Goal: Task Accomplishment & Management: Manage account settings

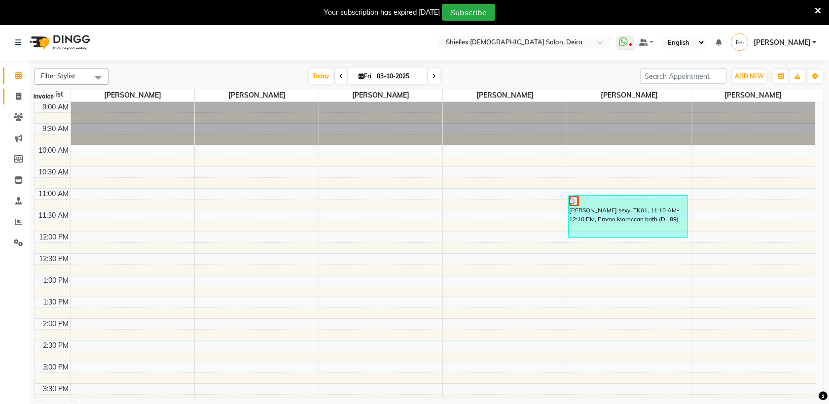
click at [16, 94] on icon at bounding box center [18, 96] width 5 height 7
select select "service"
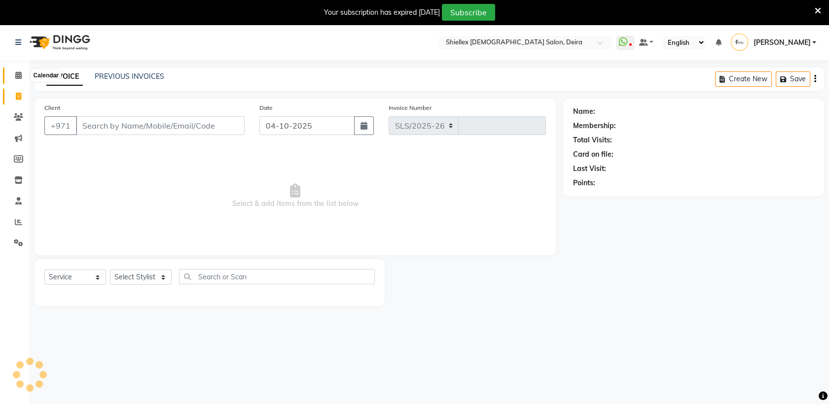
select select "4904"
type input "1797"
click at [20, 73] on icon at bounding box center [18, 75] width 6 height 7
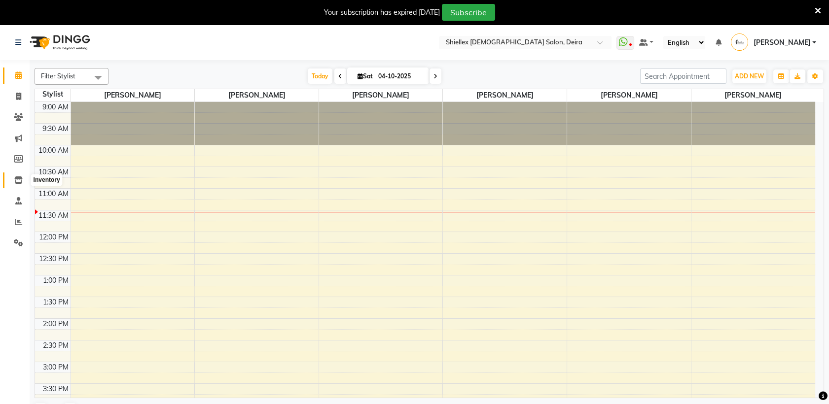
click at [18, 183] on icon at bounding box center [18, 180] width 8 height 7
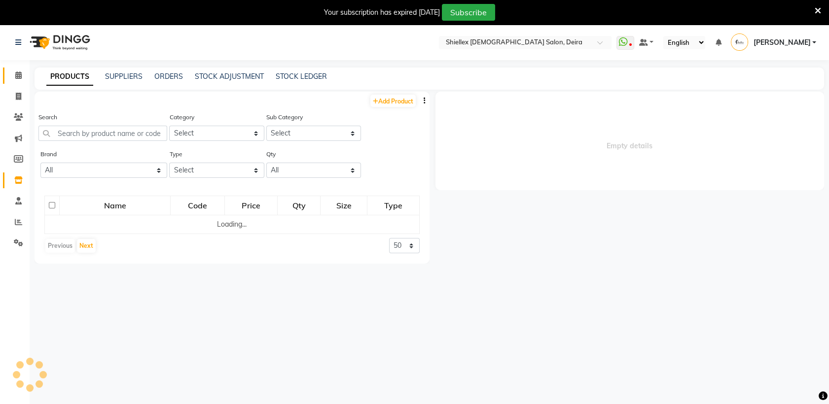
select select
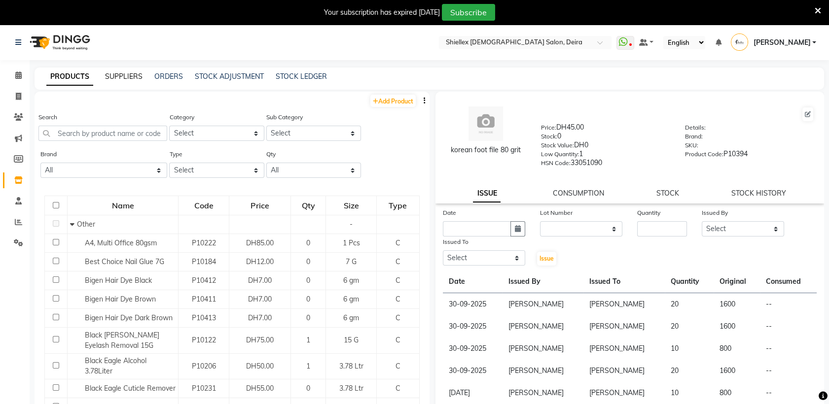
click at [124, 79] on link "SUPPLIERS" at bounding box center [123, 76] width 37 height 9
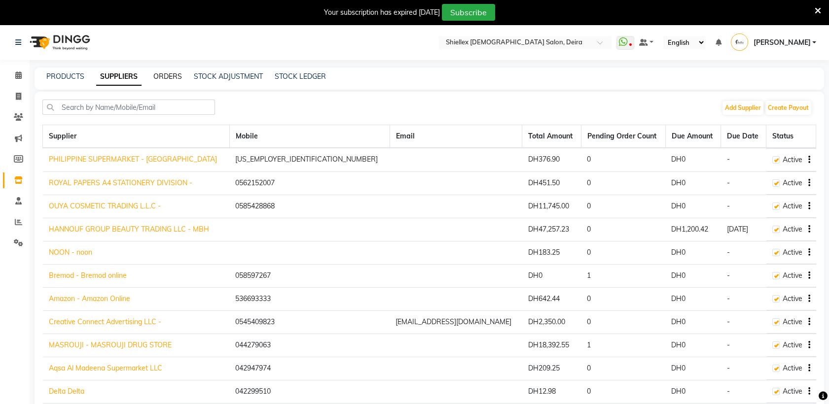
click at [161, 75] on link "ORDERS" at bounding box center [167, 76] width 29 height 9
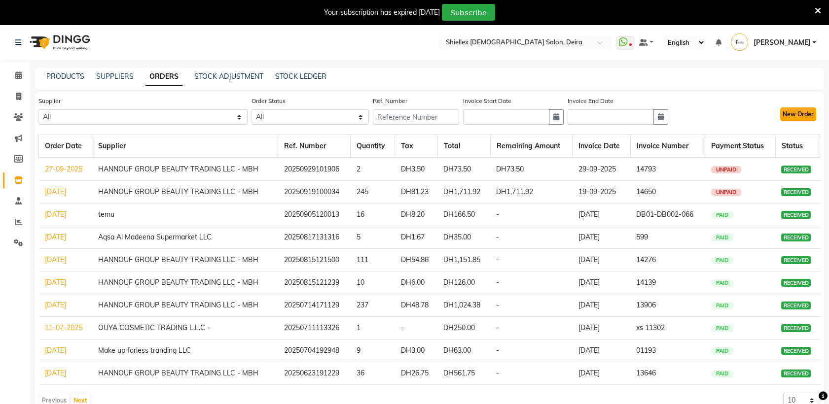
click at [809, 112] on button "New Order" at bounding box center [798, 115] width 36 height 14
select select "true"
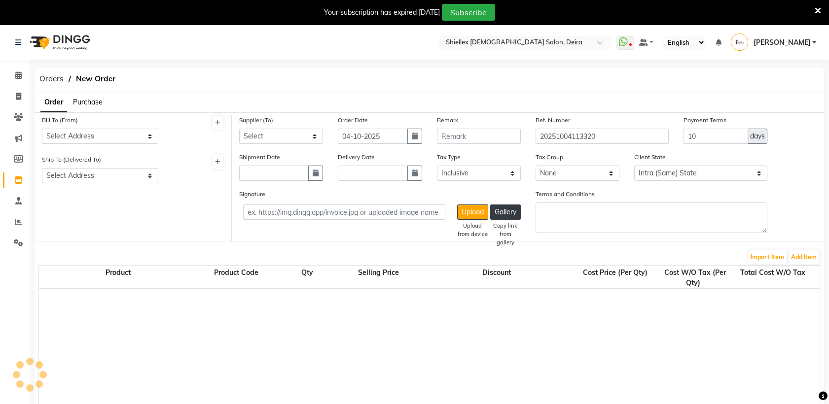
select select "1938"
click at [101, 142] on select "Select Address [STREET_ADDRESS] [GEOGRAPHIC_DATA] unit [GEOGRAPHIC_DATA], [GEOG…" at bounding box center [100, 136] width 116 height 15
click at [91, 100] on span "Purchase" at bounding box center [88, 102] width 30 height 9
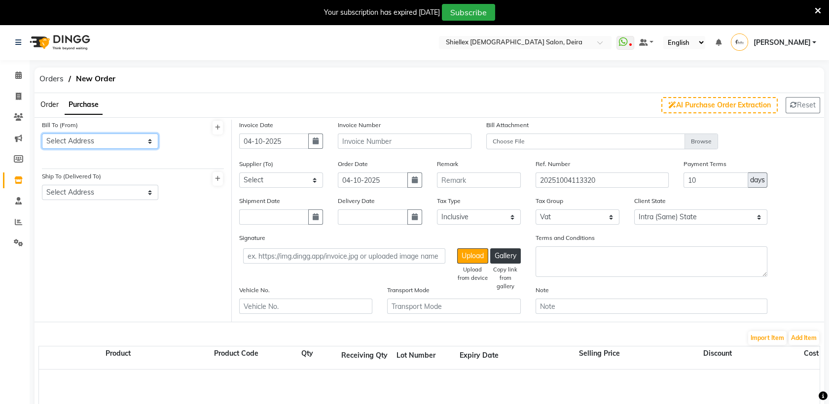
click at [102, 136] on select "Select Address [STREET_ADDRESS] [GEOGRAPHIC_DATA] unit [GEOGRAPHIC_DATA], [GEOG…" at bounding box center [100, 141] width 116 height 15
select select "611"
click at [42, 134] on select "Select Address [STREET_ADDRESS] [GEOGRAPHIC_DATA] unit [GEOGRAPHIC_DATA], [GEOG…" at bounding box center [100, 141] width 116 height 15
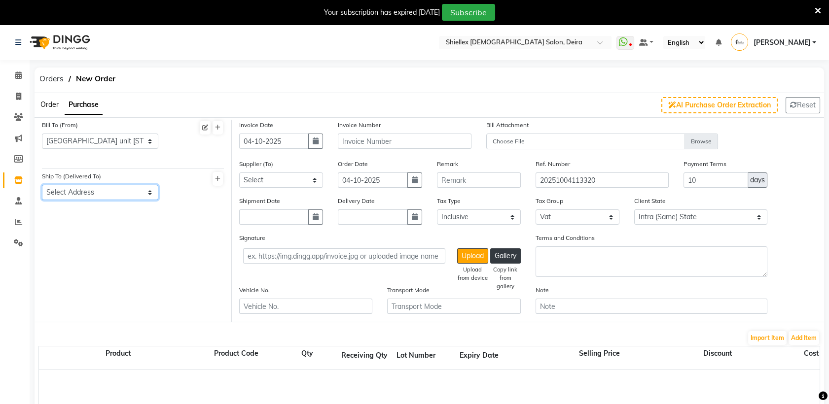
click at [96, 191] on select "Select Address [STREET_ADDRESS] Al Muraqqabat, [GEOGRAPHIC_DATA] unit [GEOGRAPH…" at bounding box center [100, 192] width 116 height 15
select select "544"
click at [42, 185] on select "Select Address [STREET_ADDRESS] Al Muraqqabat, [GEOGRAPHIC_DATA] unit [GEOGRAPH…" at bounding box center [100, 192] width 116 height 15
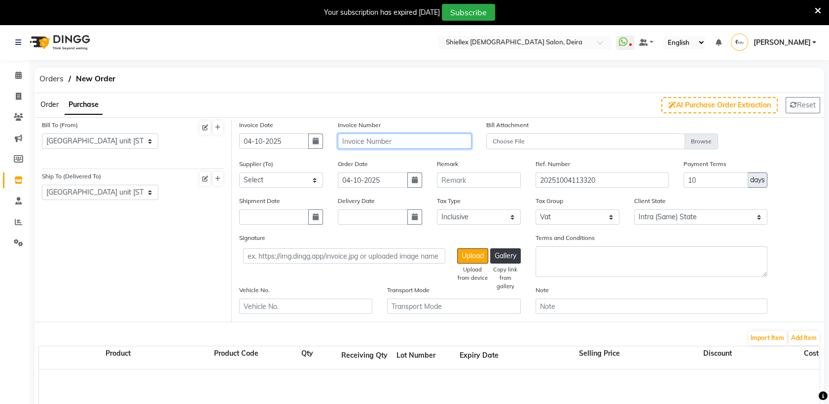
click at [433, 142] on input "text" at bounding box center [404, 141] width 133 height 15
type input "xs13186"
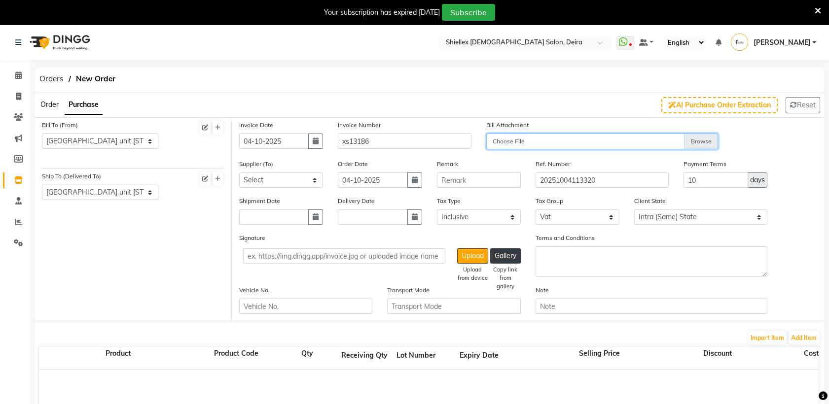
click at [698, 141] on input "Choose File" at bounding box center [602, 142] width 232 height 17
type input "C:\fakepath\WhatsApp Image [DATE] at 11.34.43_01342eff.jpg"
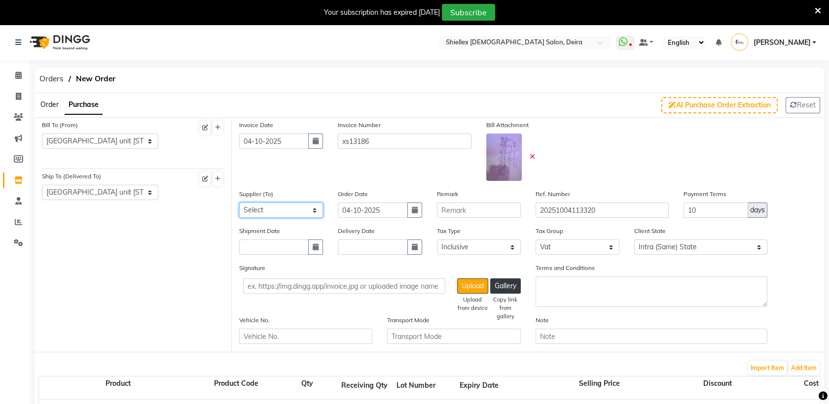
click at [310, 203] on select "Select PHILIPPINE SUPERMARKET - [PERSON_NAME] ROYAL PAPERS A4 STATIONERY DIVISI…" at bounding box center [281, 210] width 84 height 15
select select "1360"
click at [239, 203] on select "Select PHILIPPINE SUPERMARKET - [PERSON_NAME] ROYAL PAPERS A4 STATIONERY DIVISI…" at bounding box center [281, 210] width 84 height 15
click at [711, 205] on input "10" at bounding box center [716, 210] width 65 height 15
type input "1"
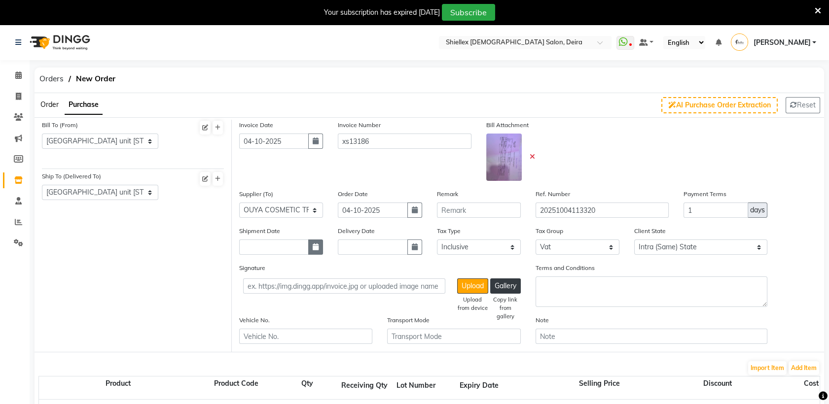
click at [319, 251] on button "button" at bounding box center [315, 247] width 15 height 15
select select "10"
select select "2025"
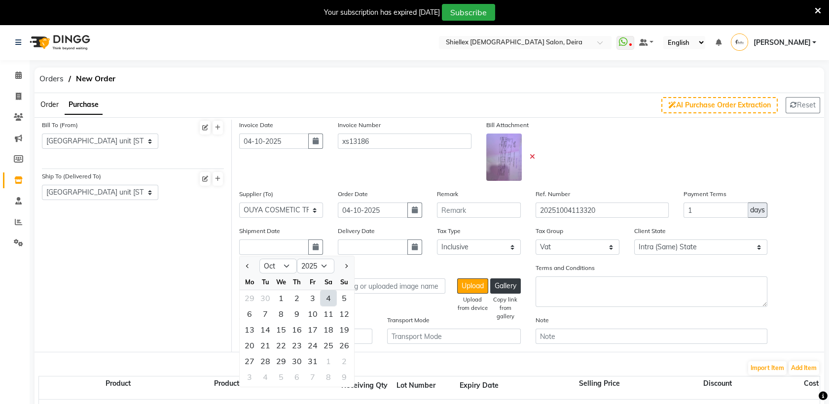
click at [330, 298] on div "4" at bounding box center [329, 299] width 16 height 16
type input "04-10-2025"
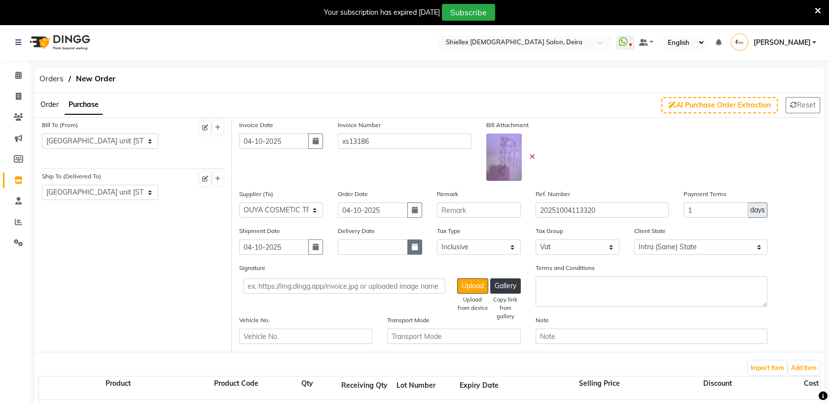
click at [419, 248] on button "button" at bounding box center [414, 247] width 15 height 15
select select "10"
select select "2025"
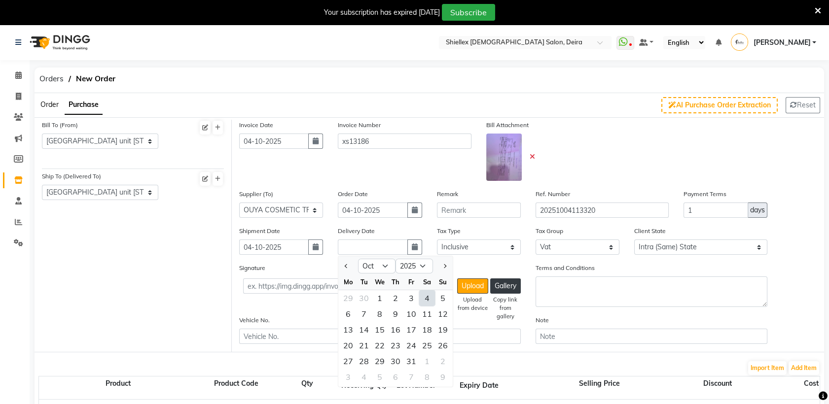
click at [426, 297] on div "4" at bounding box center [427, 299] width 16 height 16
type input "04-10-2025"
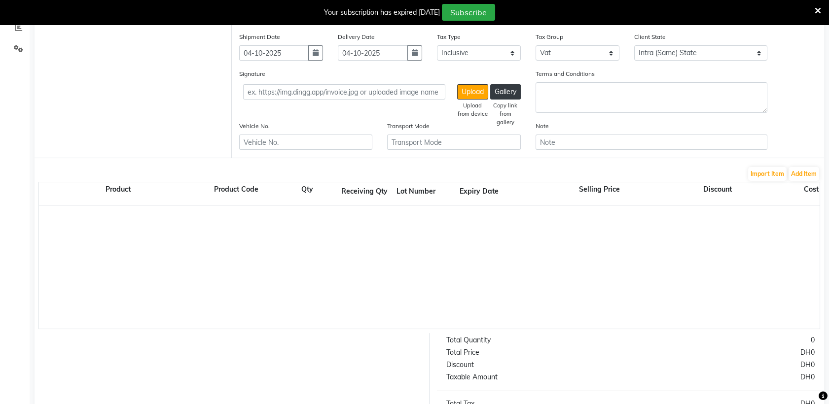
scroll to position [197, 0]
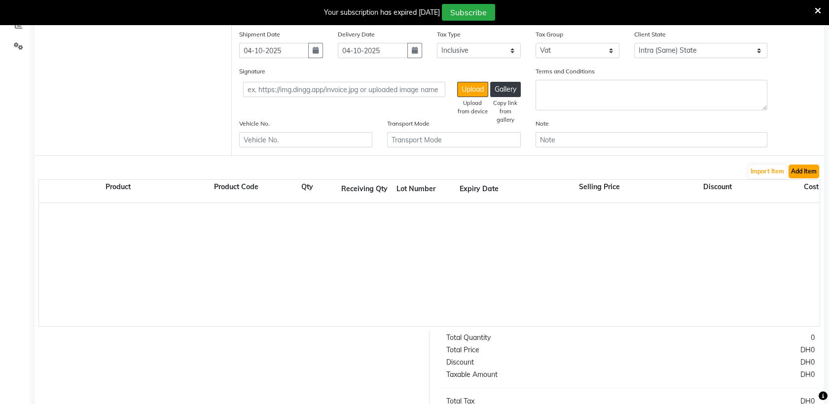
click at [800, 171] on button "Add Item" at bounding box center [804, 172] width 31 height 14
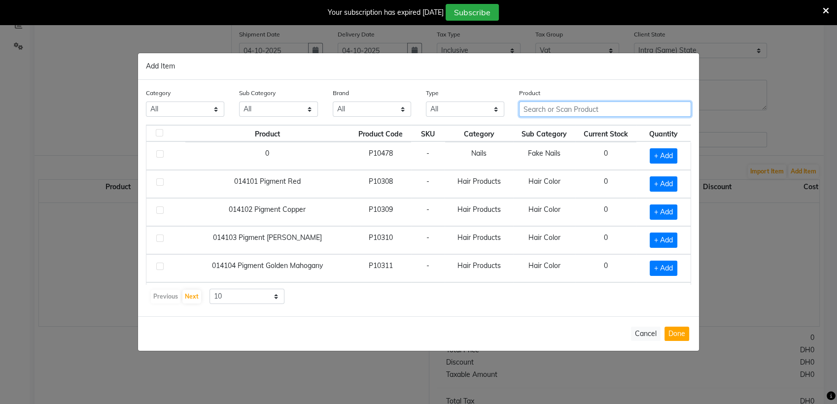
click at [622, 112] on input "text" at bounding box center [605, 109] width 172 height 15
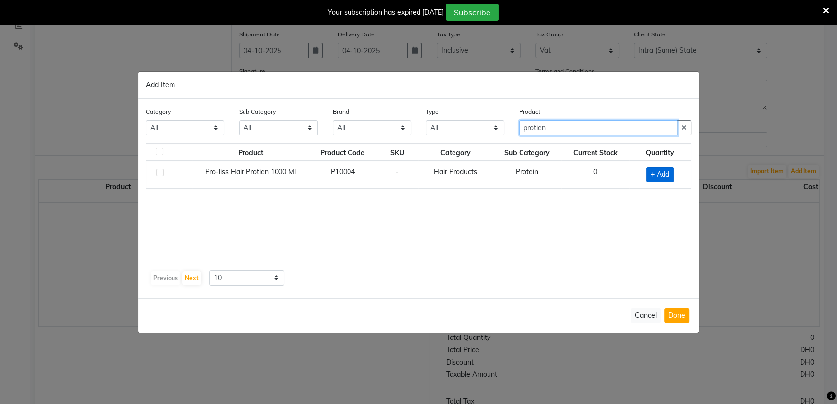
type input "protien"
click at [669, 172] on span "+ Add" at bounding box center [661, 174] width 28 height 15
checkbox input "true"
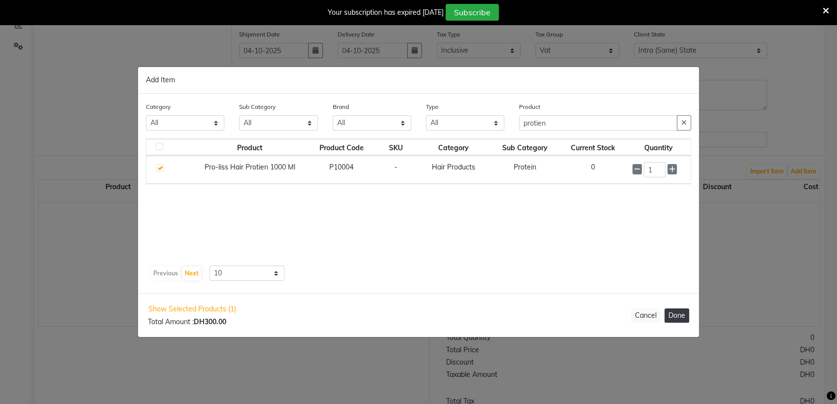
click at [683, 320] on button "Done" at bounding box center [677, 316] width 25 height 14
select select "1938"
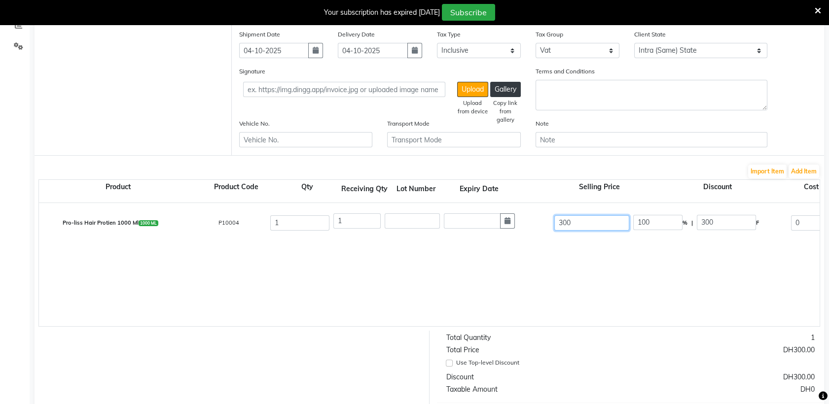
click at [587, 218] on input "300" at bounding box center [591, 223] width 75 height 15
type input "30"
type input "1000"
type input "3"
type input "10000"
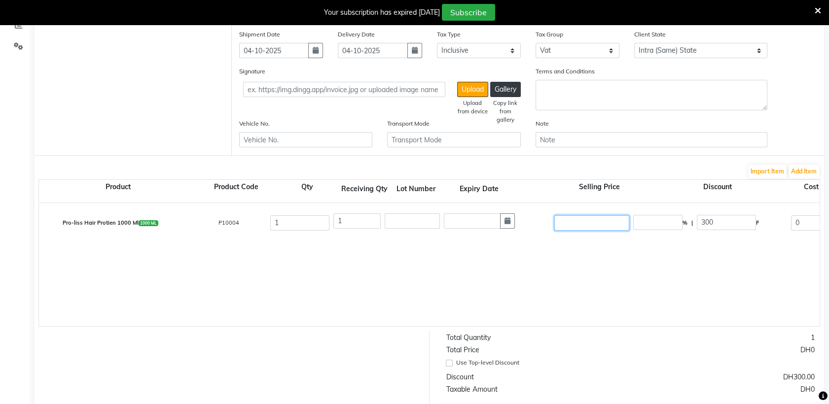
type input "2"
type input "15000"
type input "25"
type input "1200"
type input "250"
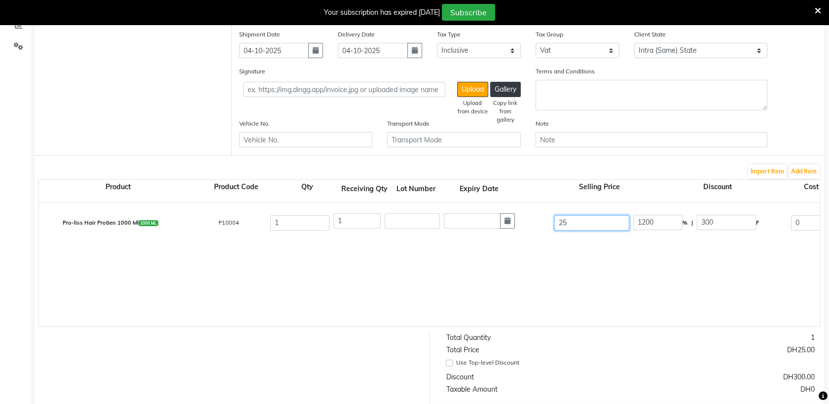
type input "120"
type input "250"
type input "100"
type input "250"
click at [586, 258] on div "Pro-liss Hair Protien 1000 Ml 1000 ML P10004 1 1 250 100 % | 250 F 0 0 0 None V…" at bounding box center [820, 264] width 1562 height 123
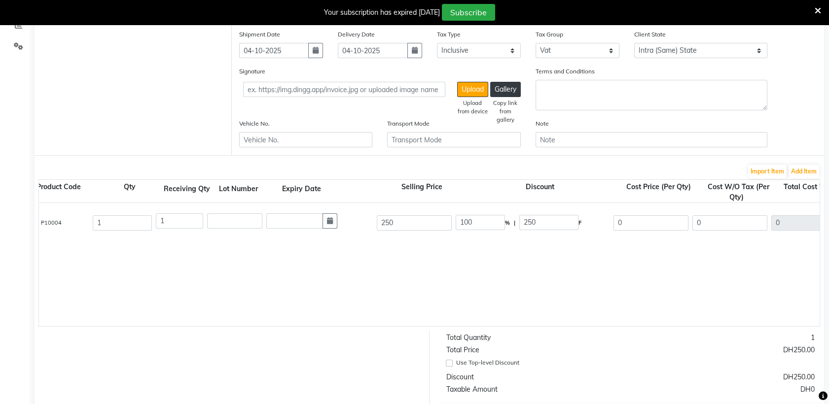
scroll to position [0, 201]
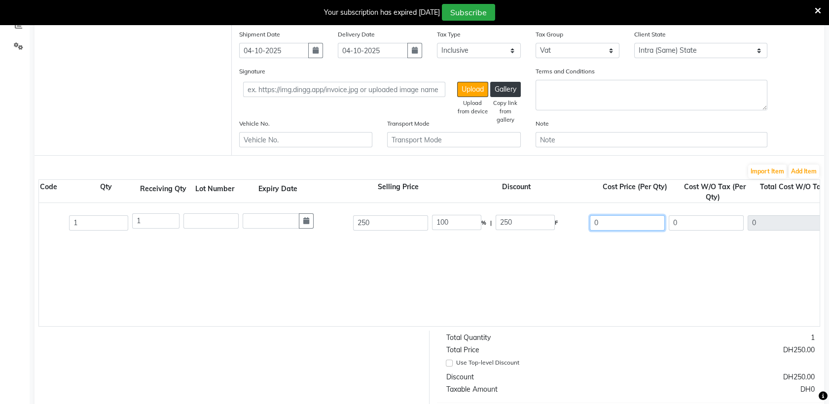
click at [645, 229] on input "0" at bounding box center [627, 223] width 75 height 15
type input "250"
type input "0"
type input "238.1"
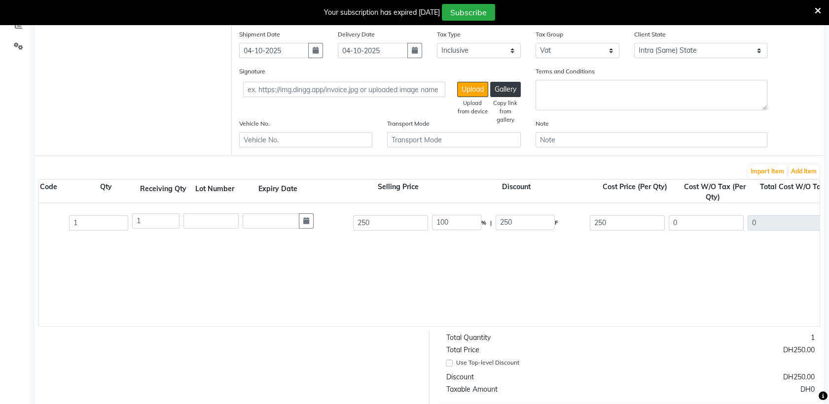
type input "238.1"
type input "11.91"
type input "250.01"
click at [704, 254] on div "Pro-liss Hair Protien 1000 Ml 1000 ML P10004 1 1 250 0 % | 0 F 250 238.1 238.1 …" at bounding box center [619, 264] width 1562 height 123
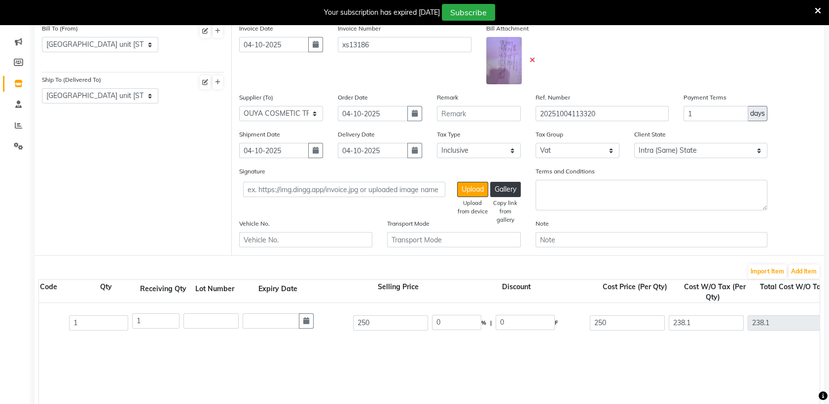
scroll to position [103, 0]
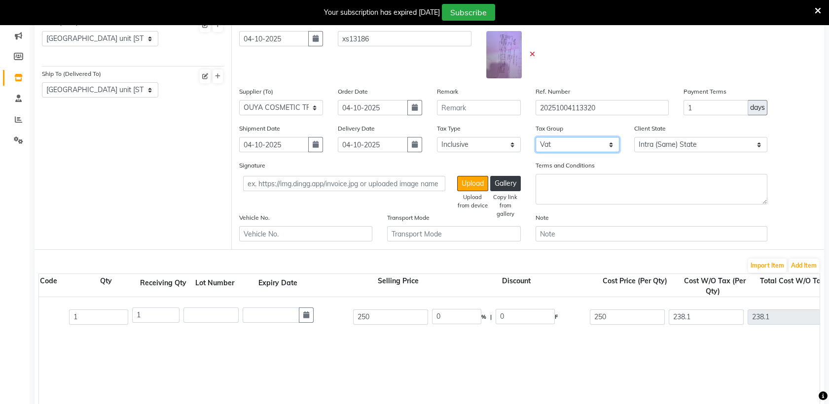
click at [564, 144] on select "None Vat" at bounding box center [578, 144] width 84 height 15
select select "null"
click at [536, 137] on select "None Vat" at bounding box center [578, 144] width 84 height 15
drag, startPoint x: 477, startPoint y: 138, endPoint x: 462, endPoint y: 185, distance: 49.4
click at [462, 185] on div "Invoice Date [DATE] Invoice Number xs13186 Bill Attachment Supplier (To) Select…" at bounding box center [528, 133] width 592 height 232
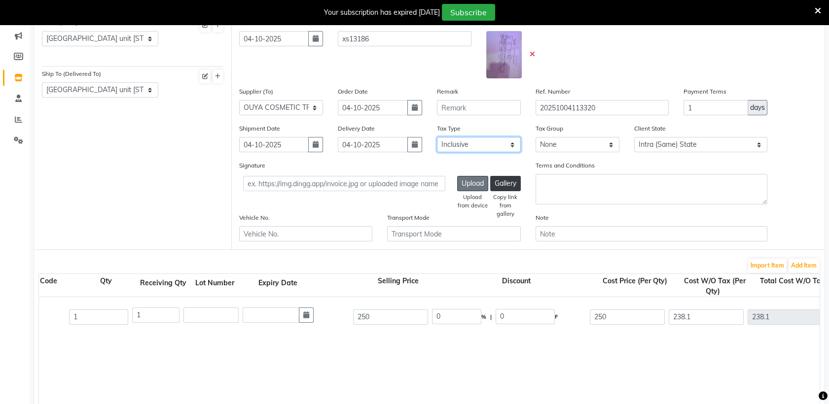
select select "false"
click at [437, 137] on select "Select Inclusive Exclusive" at bounding box center [479, 144] width 84 height 15
type input "250"
type input "12.5"
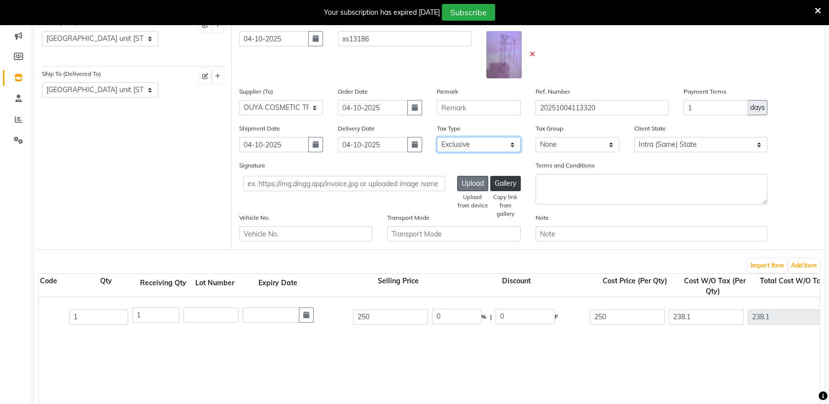
type input "262.5"
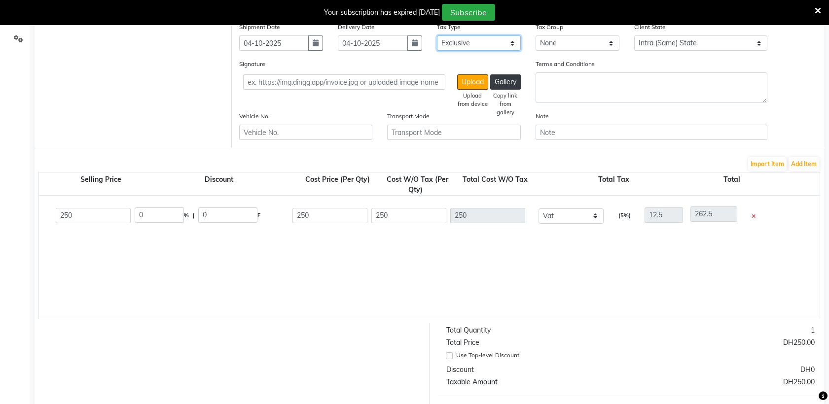
scroll to position [0, 500]
click at [592, 215] on select "None Vat" at bounding box center [570, 216] width 65 height 15
select select
click at [538, 209] on select "None Vat" at bounding box center [570, 216] width 65 height 15
type input "0"
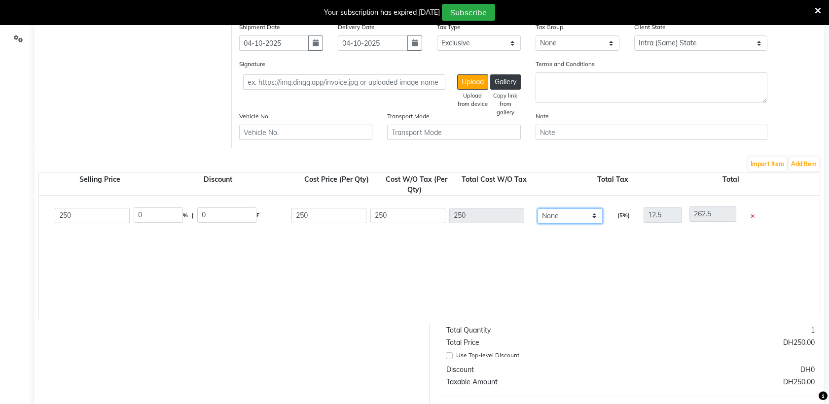
type input "250"
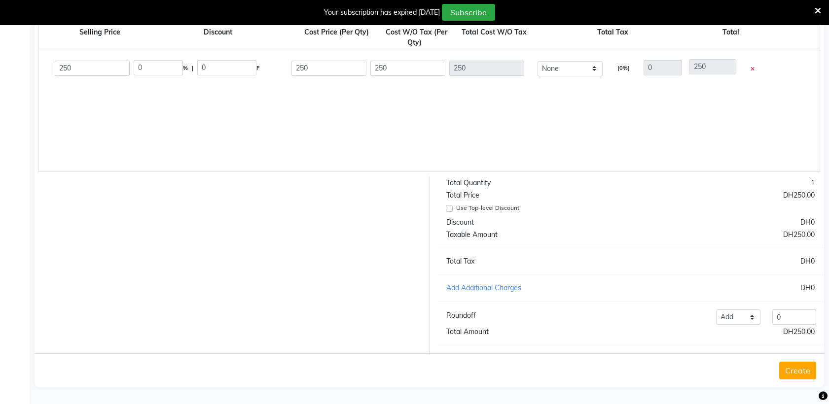
click at [788, 373] on button "Create" at bounding box center [797, 371] width 37 height 18
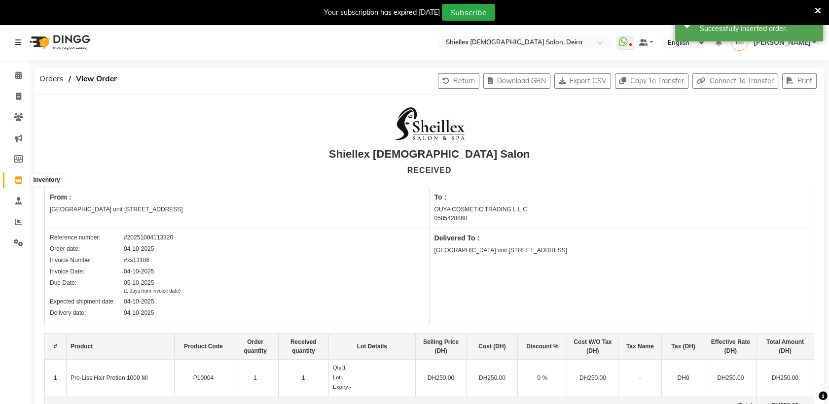
click at [18, 179] on icon at bounding box center [18, 180] width 8 height 7
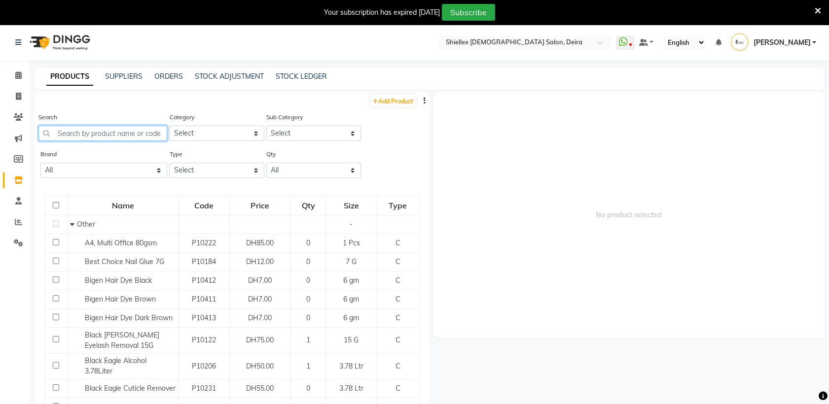
click at [92, 139] on input "text" at bounding box center [102, 133] width 129 height 15
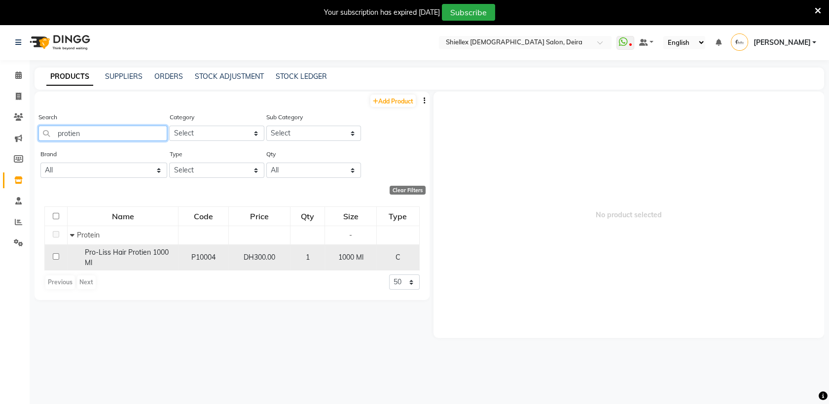
type input "protien"
click at [55, 257] on input "checkbox" at bounding box center [56, 257] width 6 height 6
checkbox input "true"
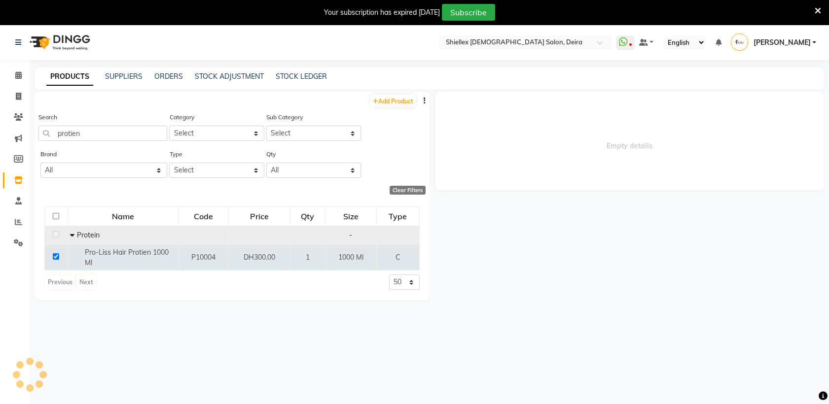
select select
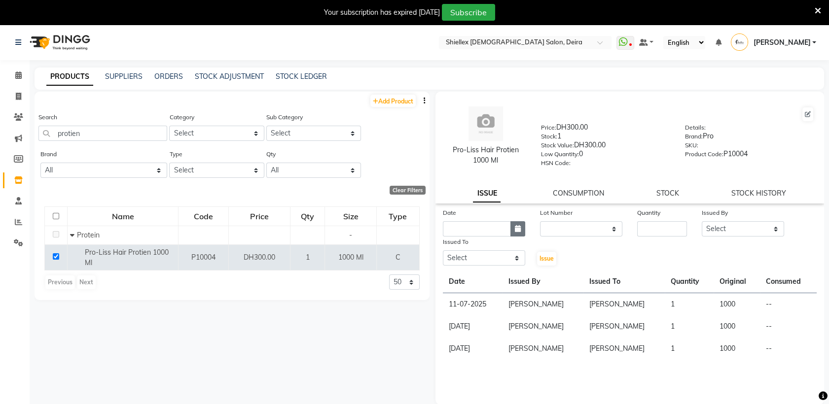
click at [515, 227] on icon "button" at bounding box center [518, 228] width 6 height 7
select select "10"
select select "2025"
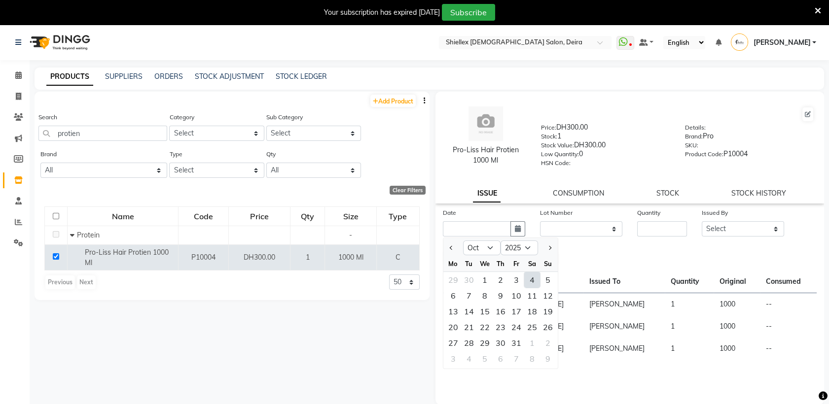
click at [533, 278] on div "4" at bounding box center [532, 280] width 16 height 16
type input "04-10-2025"
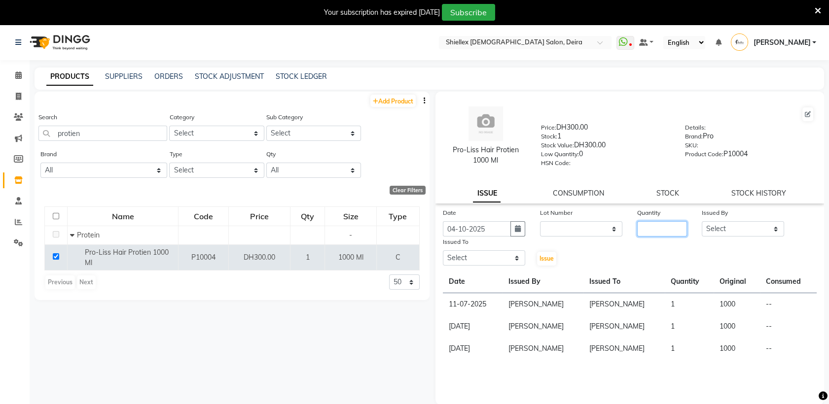
click at [676, 227] on input "number" at bounding box center [662, 228] width 50 height 15
type input "1"
select select "29898"
select select "29889"
click at [549, 257] on span "Issue" at bounding box center [547, 258] width 14 height 7
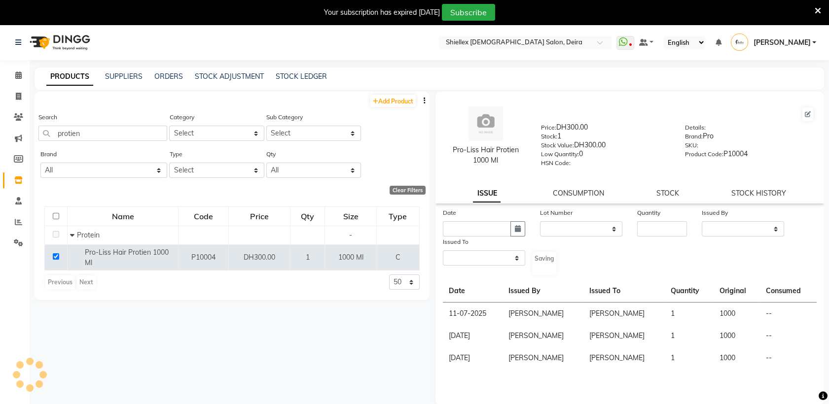
select select
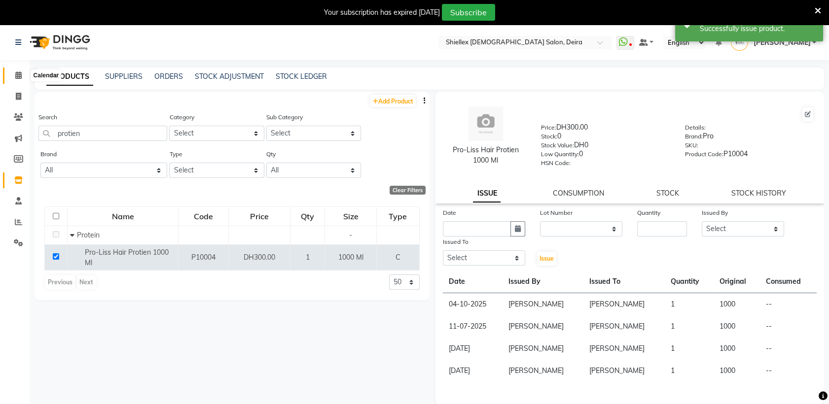
click at [19, 75] on icon at bounding box center [18, 75] width 6 height 7
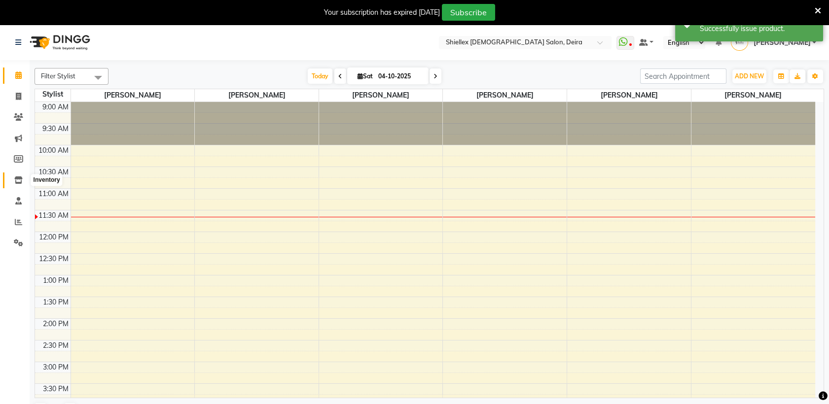
click at [17, 185] on span at bounding box center [18, 180] width 17 height 11
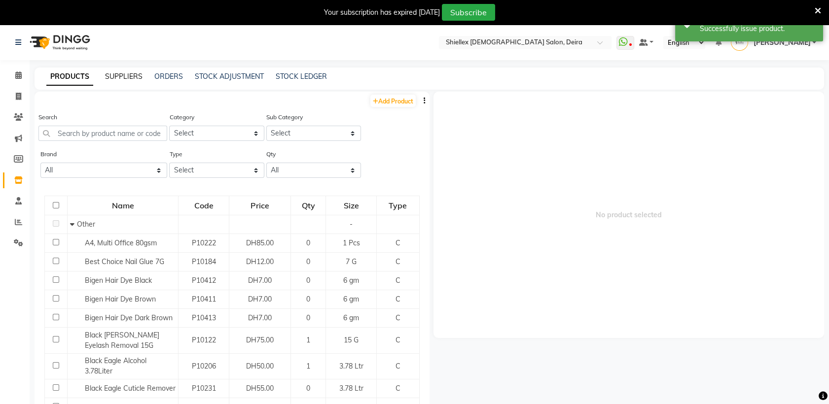
click at [139, 73] on link "SUPPLIERS" at bounding box center [123, 76] width 37 height 9
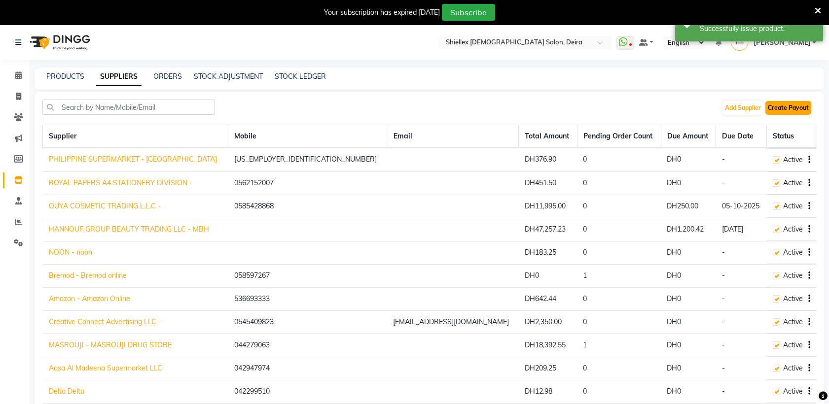
click at [791, 103] on button "Create Payout" at bounding box center [788, 108] width 46 height 14
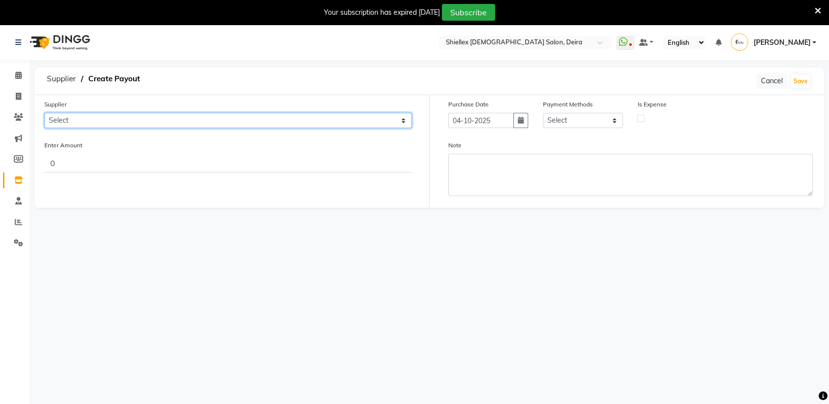
click at [334, 122] on select "Select PHILIPPINE SUPERMARKET - [PERSON_NAME] ROYAL PAPERS A4 STATIONERY DIVISI…" at bounding box center [227, 120] width 367 height 15
select select "1360"
click at [44, 113] on select "Select PHILIPPINE SUPERMARKET - [PERSON_NAME] ROYAL PAPERS A4 STATIONERY DIVISI…" at bounding box center [227, 120] width 367 height 15
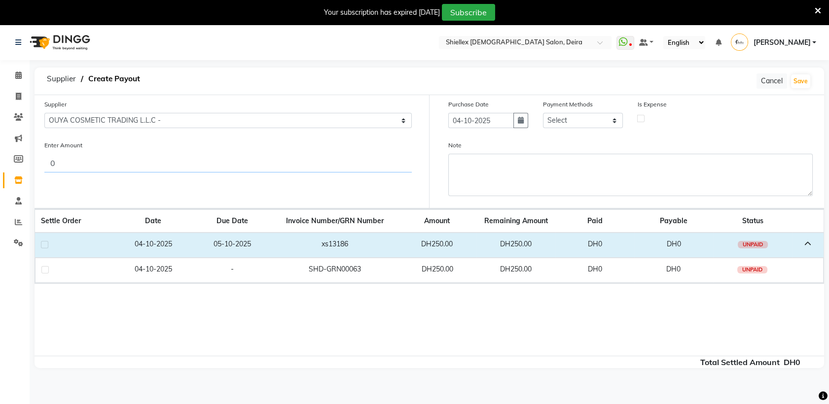
click at [154, 169] on input "0" at bounding box center [227, 163] width 367 height 19
type input "250"
click at [41, 269] on label at bounding box center [44, 269] width 7 height 7
click at [41, 269] on input "checkbox" at bounding box center [44, 270] width 6 height 6
checkbox input "true"
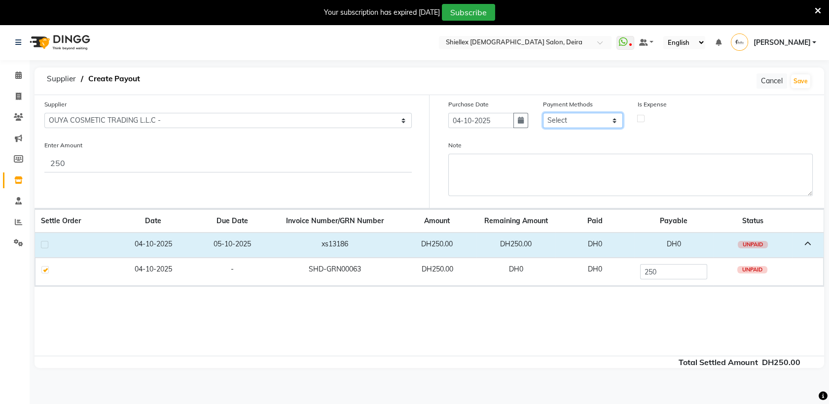
click at [580, 117] on select "Select Master Card Visa Card ONLINE Package CASH Gift Card Prepaid Voucher On A…" at bounding box center [583, 120] width 80 height 15
select select "1"
click at [543, 113] on select "Select Master Card Visa Card ONLINE Package CASH Gift Card Prepaid Voucher On A…" at bounding box center [583, 120] width 80 height 15
click at [639, 116] on label at bounding box center [640, 118] width 7 height 7
click at [639, 116] on input "checkbox" at bounding box center [641, 118] width 6 height 6
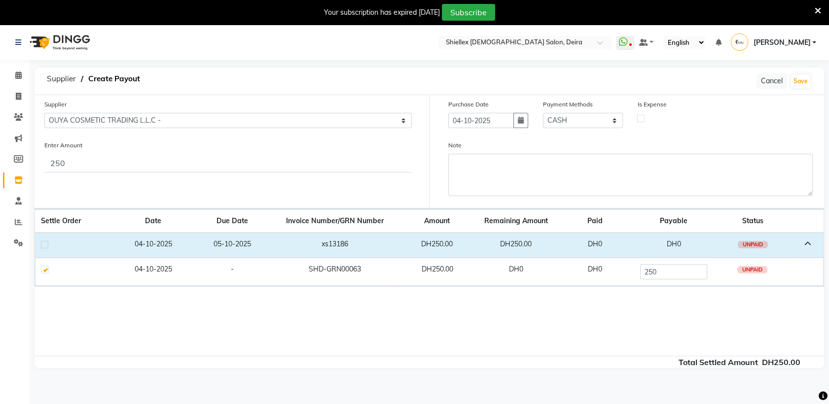
checkbox input "true"
select select "3763"
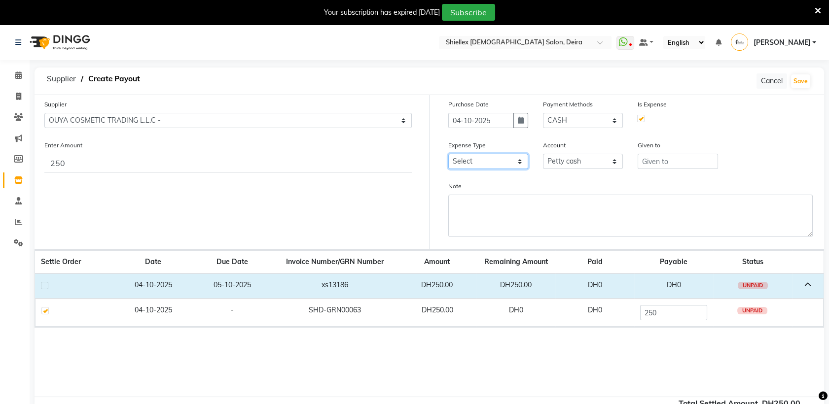
click at [495, 155] on select "Select Advance Salary Bank charges Bank Transfer Card Charge Car maintenance Ca…" at bounding box center [488, 161] width 80 height 15
select select "8533"
click at [448, 154] on select "Select Advance Salary Bank charges Bank Transfer Card Charge Car maintenance Ca…" at bounding box center [488, 161] width 80 height 15
click at [658, 164] on input "text" at bounding box center [678, 161] width 80 height 15
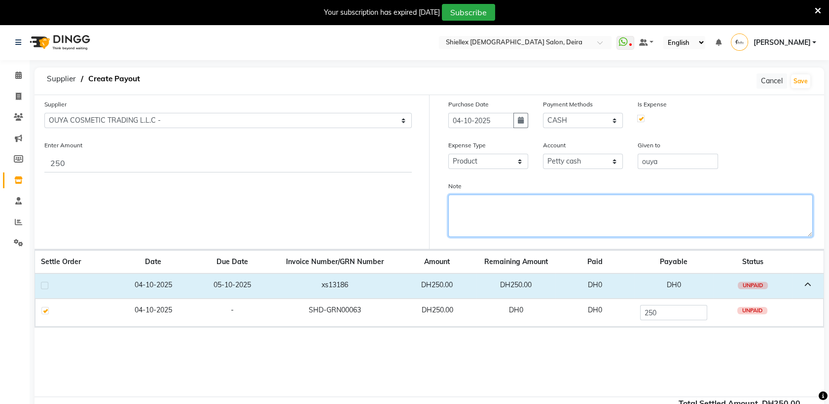
click at [641, 200] on textarea "Note" at bounding box center [630, 216] width 365 height 42
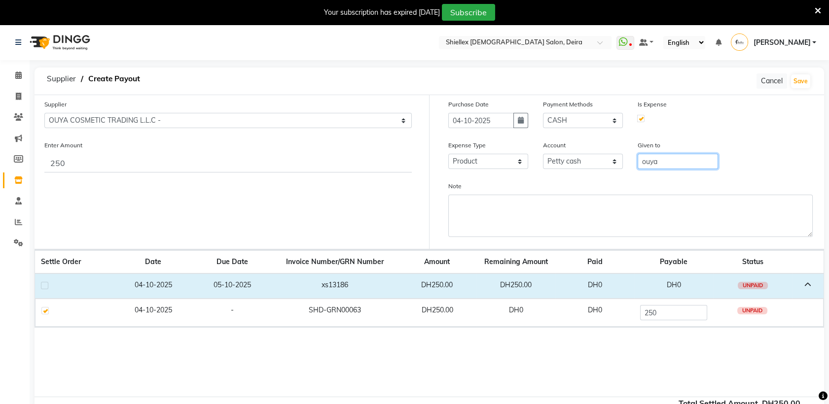
click at [669, 164] on input "ouya" at bounding box center [678, 161] width 80 height 15
type input "Ouyaa"
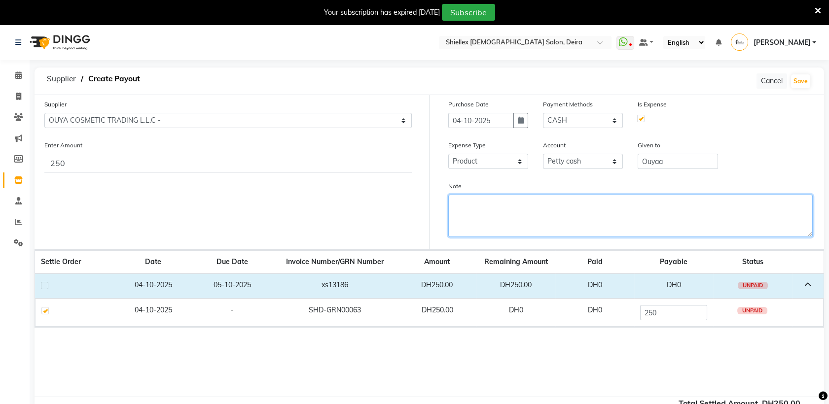
click at [639, 215] on textarea "Note" at bounding box center [630, 216] width 365 height 42
type textarea "A"
type textarea "Paid by sale october"
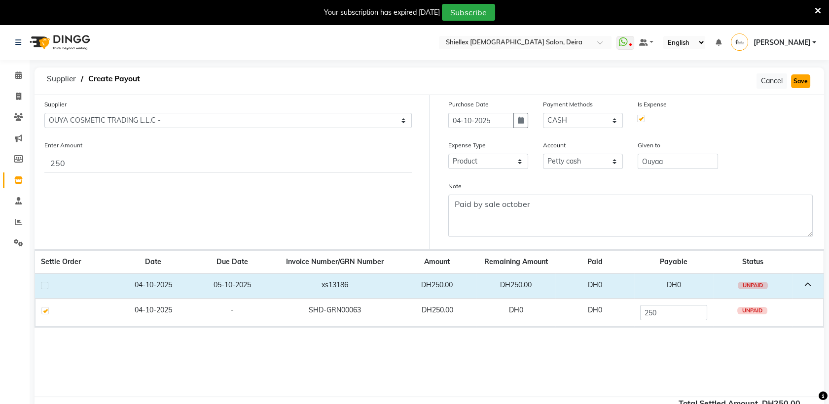
click at [802, 84] on button "Save" at bounding box center [800, 81] width 19 height 14
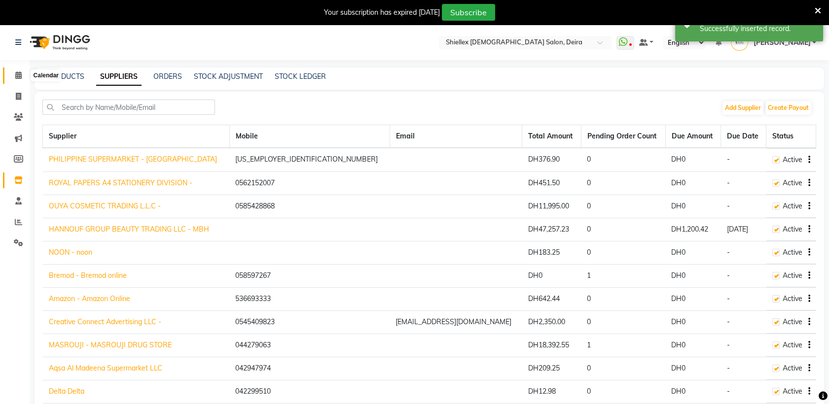
click at [16, 79] on icon at bounding box center [18, 75] width 6 height 7
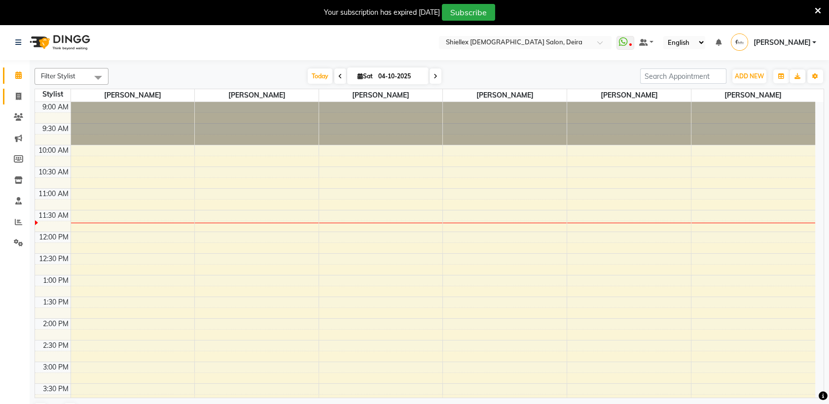
click at [17, 89] on link "Invoice" at bounding box center [15, 97] width 24 height 16
select select "service"
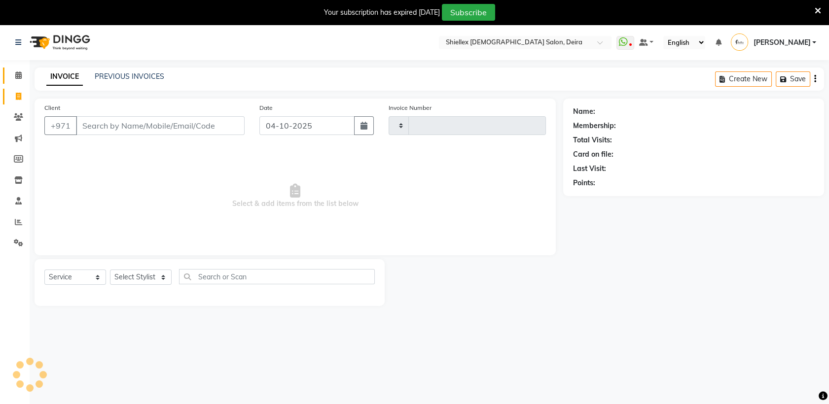
type input "1797"
select select "4904"
click at [145, 72] on link "PREVIOUS INVOICES" at bounding box center [130, 76] width 70 height 9
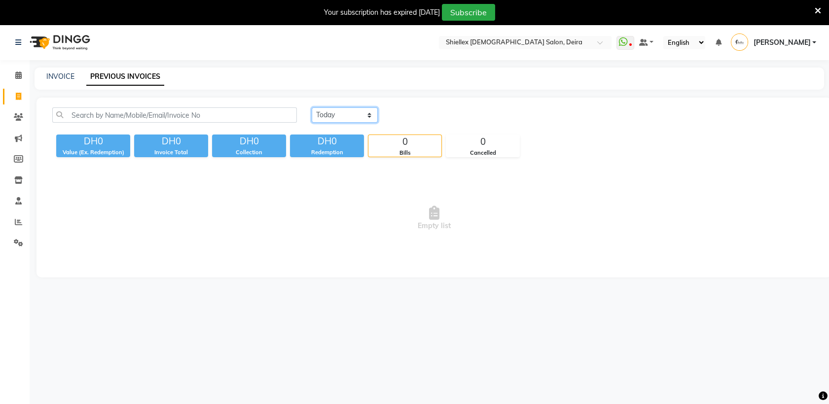
click at [355, 112] on select "[DATE] [DATE] Custom Range" at bounding box center [345, 115] width 66 height 15
select select "yesterday"
click at [312, 108] on select "[DATE] [DATE] Custom Range" at bounding box center [345, 115] width 66 height 15
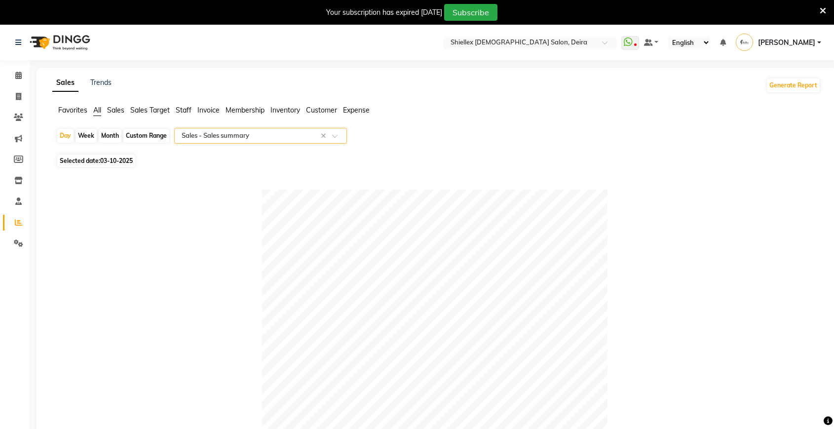
select select "full_report"
select select "pdf"
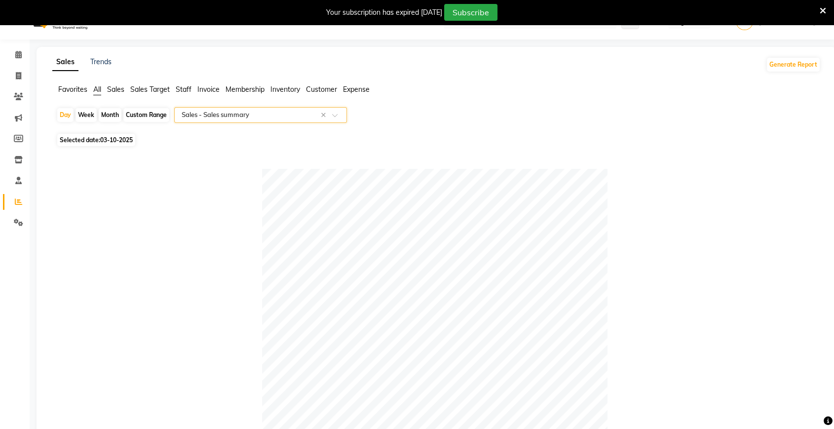
scroll to position [0, 24]
click at [17, 57] on icon at bounding box center [18, 54] width 6 height 7
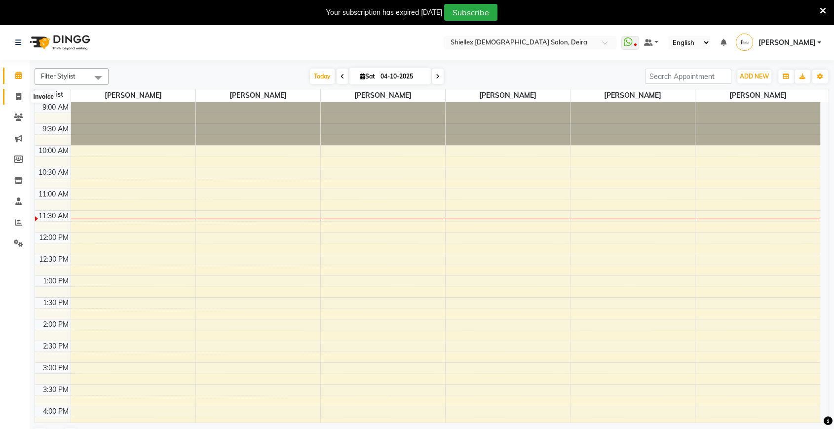
click at [18, 99] on icon at bounding box center [18, 96] width 5 height 7
select select "service"
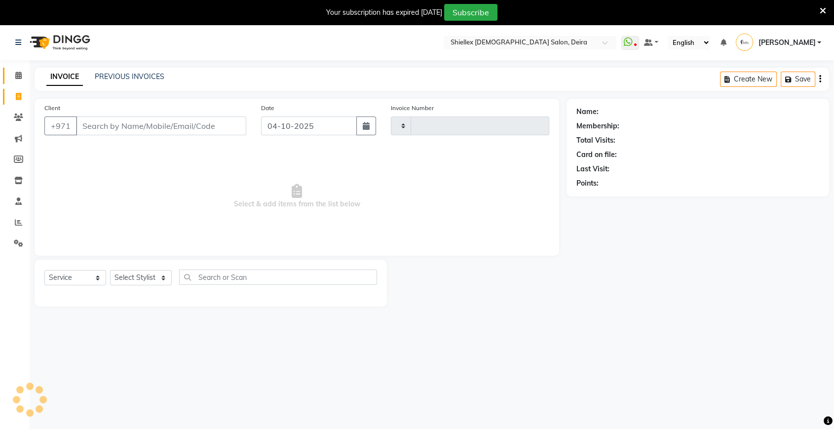
type input "1797"
select select "4904"
click at [113, 74] on link "PREVIOUS INVOICES" at bounding box center [130, 76] width 70 height 9
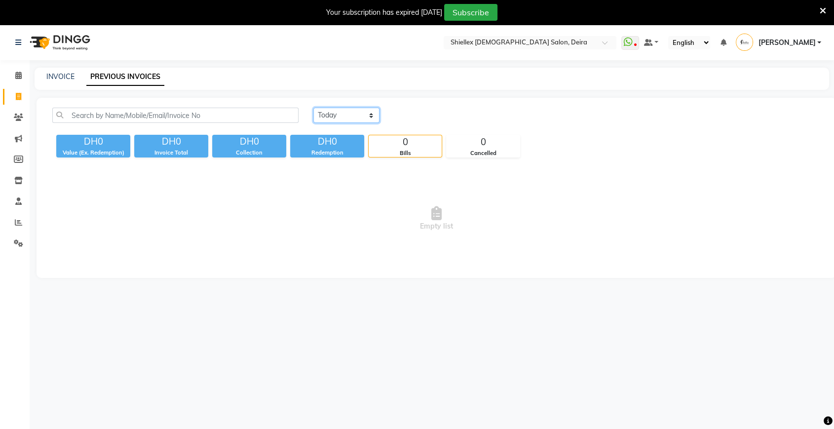
click at [356, 121] on select "[DATE] [DATE] Custom Range" at bounding box center [346, 115] width 66 height 15
select select "yesterday"
click at [313, 108] on select "[DATE] [DATE] Custom Range" at bounding box center [346, 115] width 66 height 15
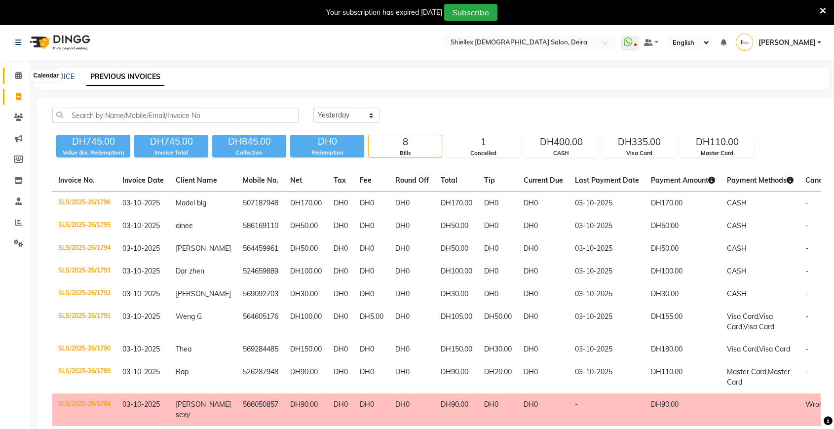
click at [12, 73] on span at bounding box center [18, 75] width 17 height 11
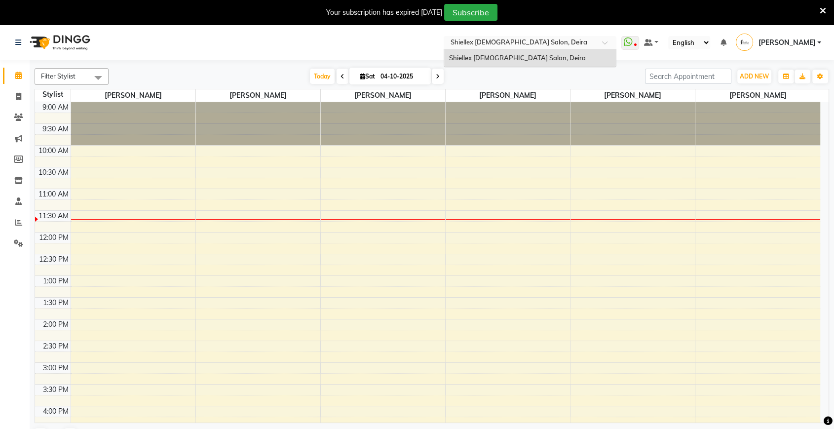
click at [488, 42] on input "text" at bounding box center [519, 43] width 143 height 10
click at [21, 98] on span at bounding box center [18, 96] width 17 height 11
select select "service"
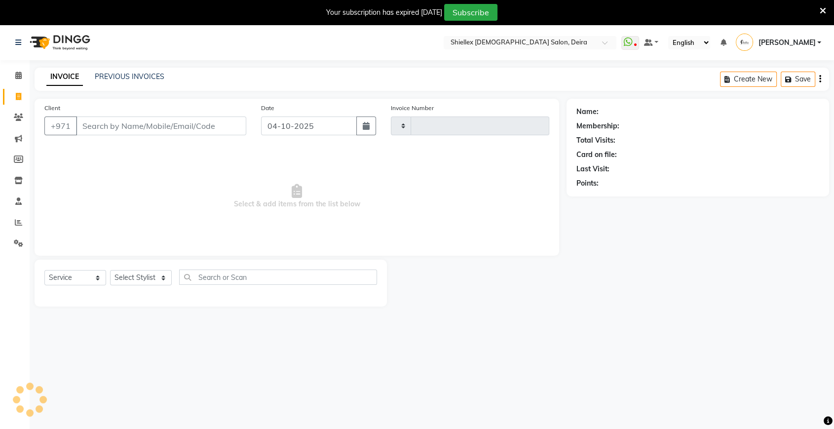
type input "1797"
select select "4904"
click at [369, 130] on button "button" at bounding box center [366, 125] width 20 height 19
select select "10"
select select "2025"
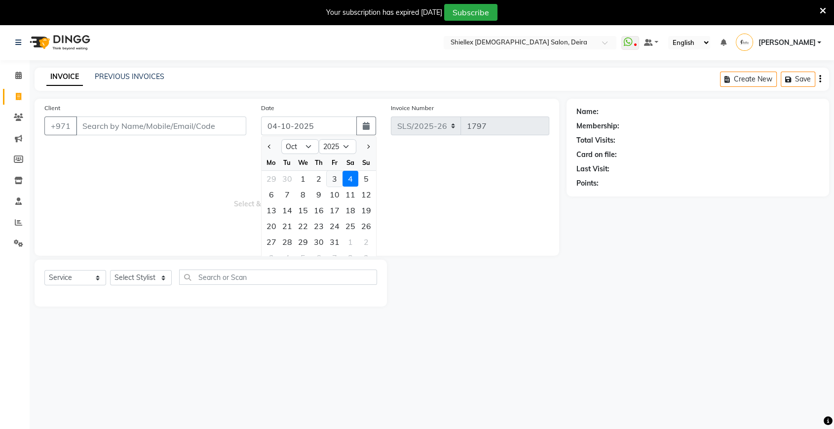
click at [338, 178] on div "3" at bounding box center [335, 179] width 16 height 16
type input "03-10-2025"
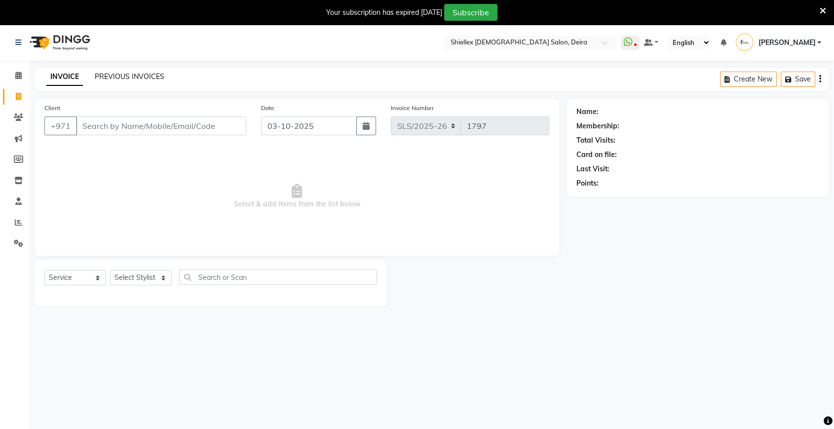
click at [118, 77] on link "PREVIOUS INVOICES" at bounding box center [130, 76] width 70 height 9
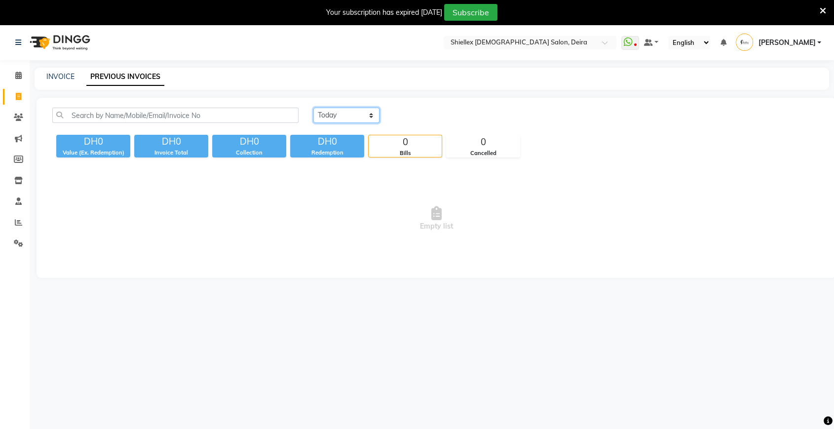
click at [362, 116] on select "[DATE] [DATE] Custom Range" at bounding box center [346, 115] width 66 height 15
select select "yesterday"
click at [313, 108] on select "[DATE] [DATE] Custom Range" at bounding box center [346, 115] width 66 height 15
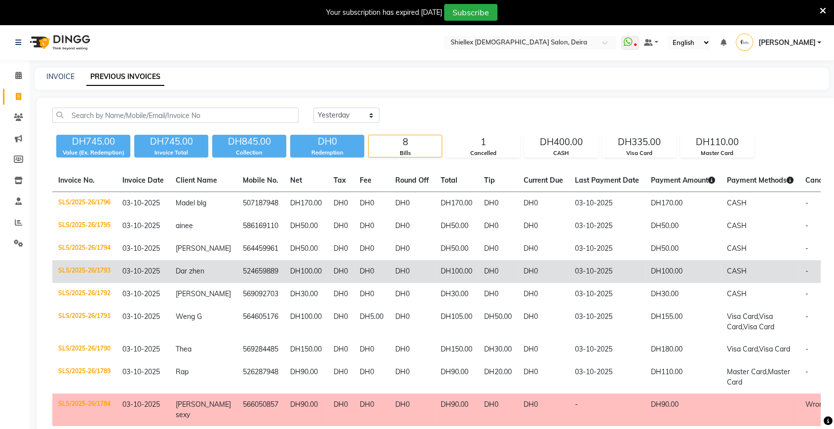
click at [517, 264] on td "DH0" at bounding box center [542, 271] width 51 height 23
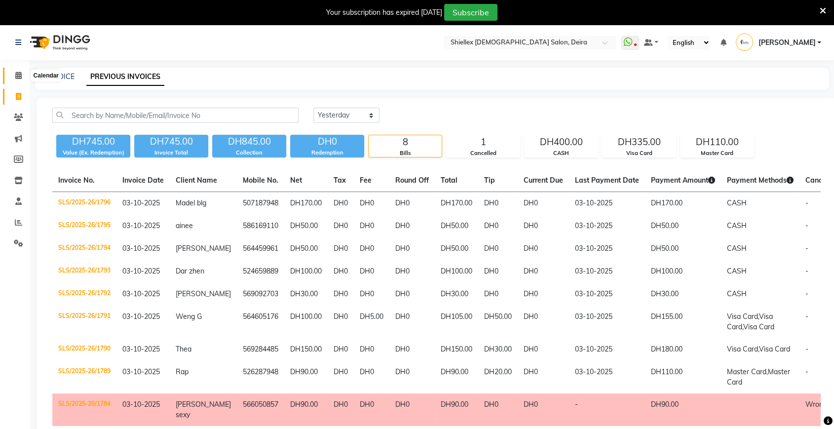
click at [23, 71] on span at bounding box center [18, 75] width 17 height 11
